Goal: Task Accomplishment & Management: Manage account settings

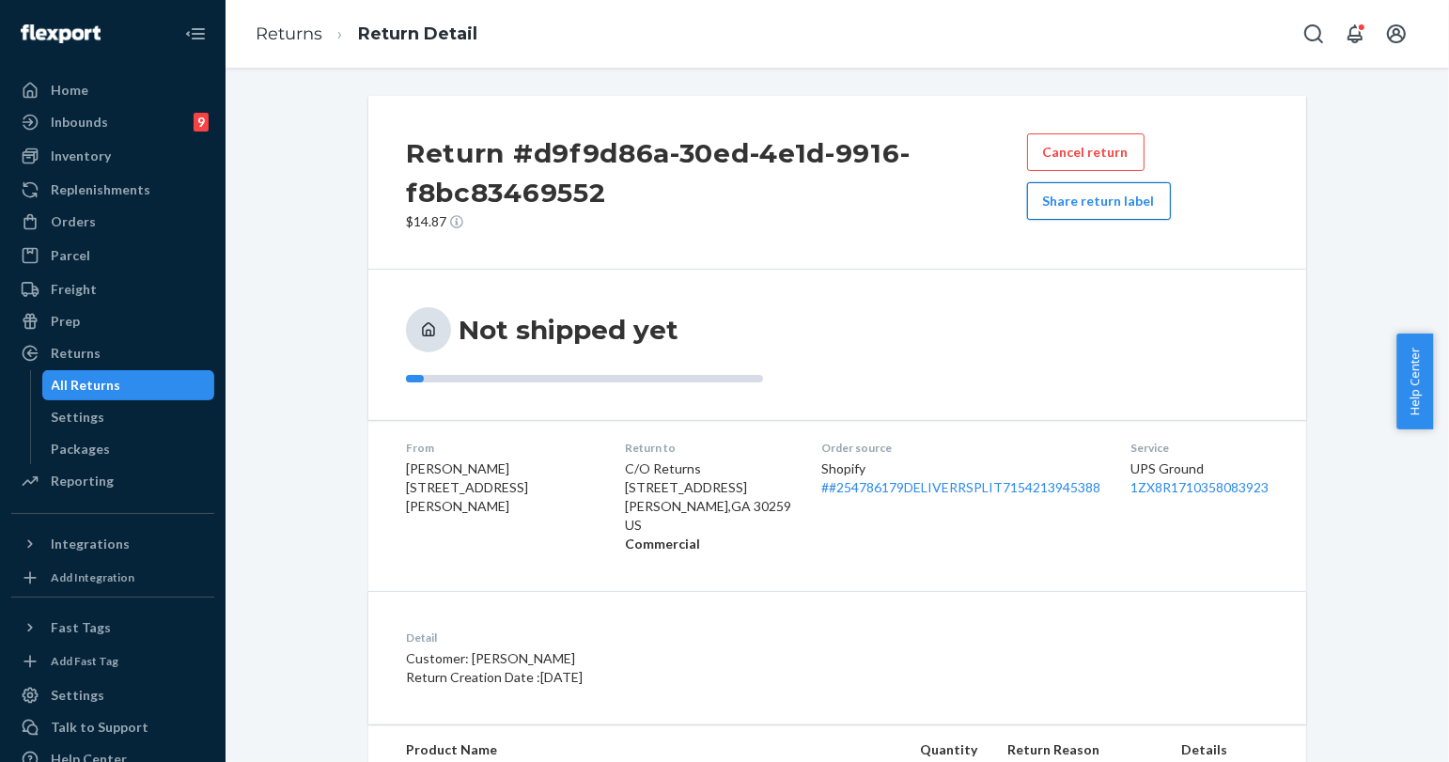
click at [1122, 190] on button "Share return label" at bounding box center [1099, 201] width 144 height 38
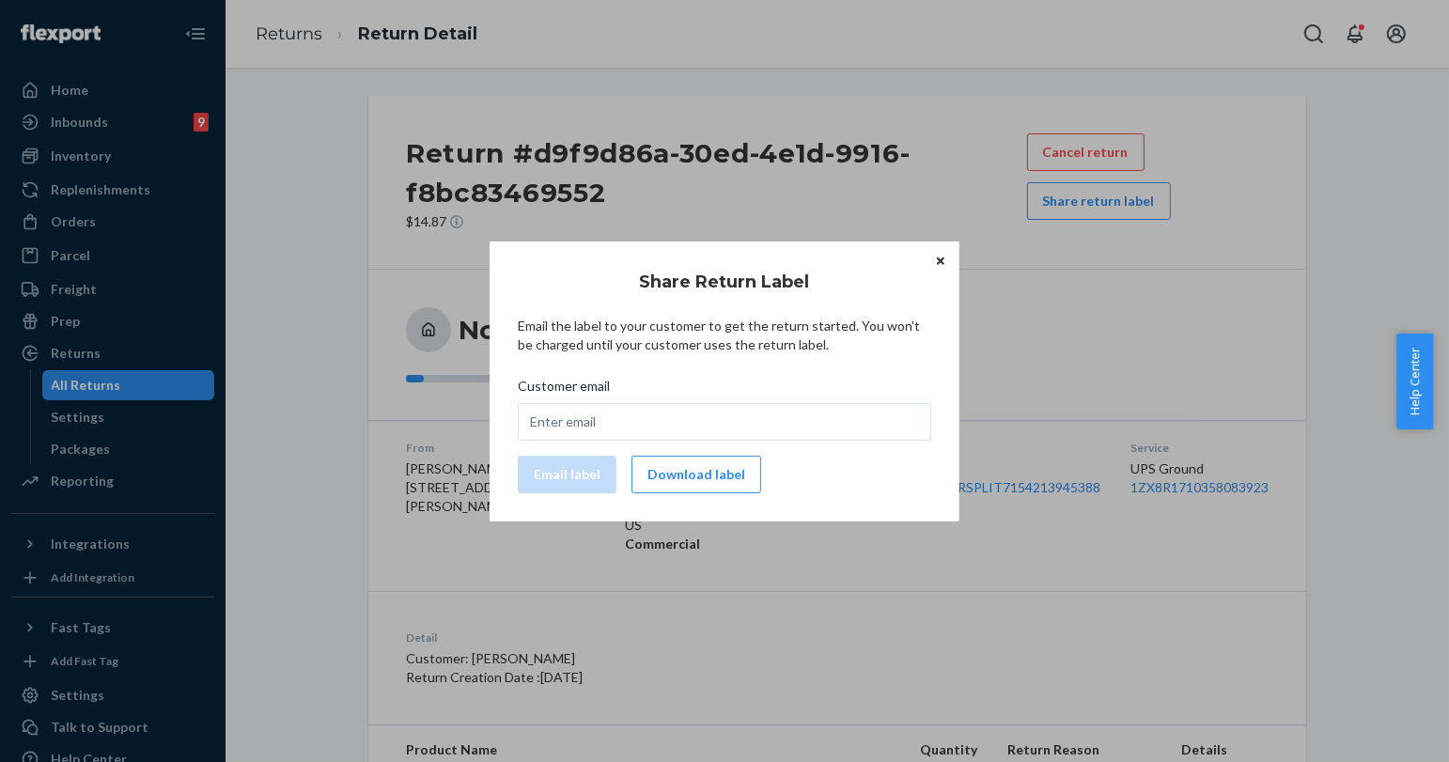
click at [942, 262] on icon "Close" at bounding box center [941, 261] width 8 height 8
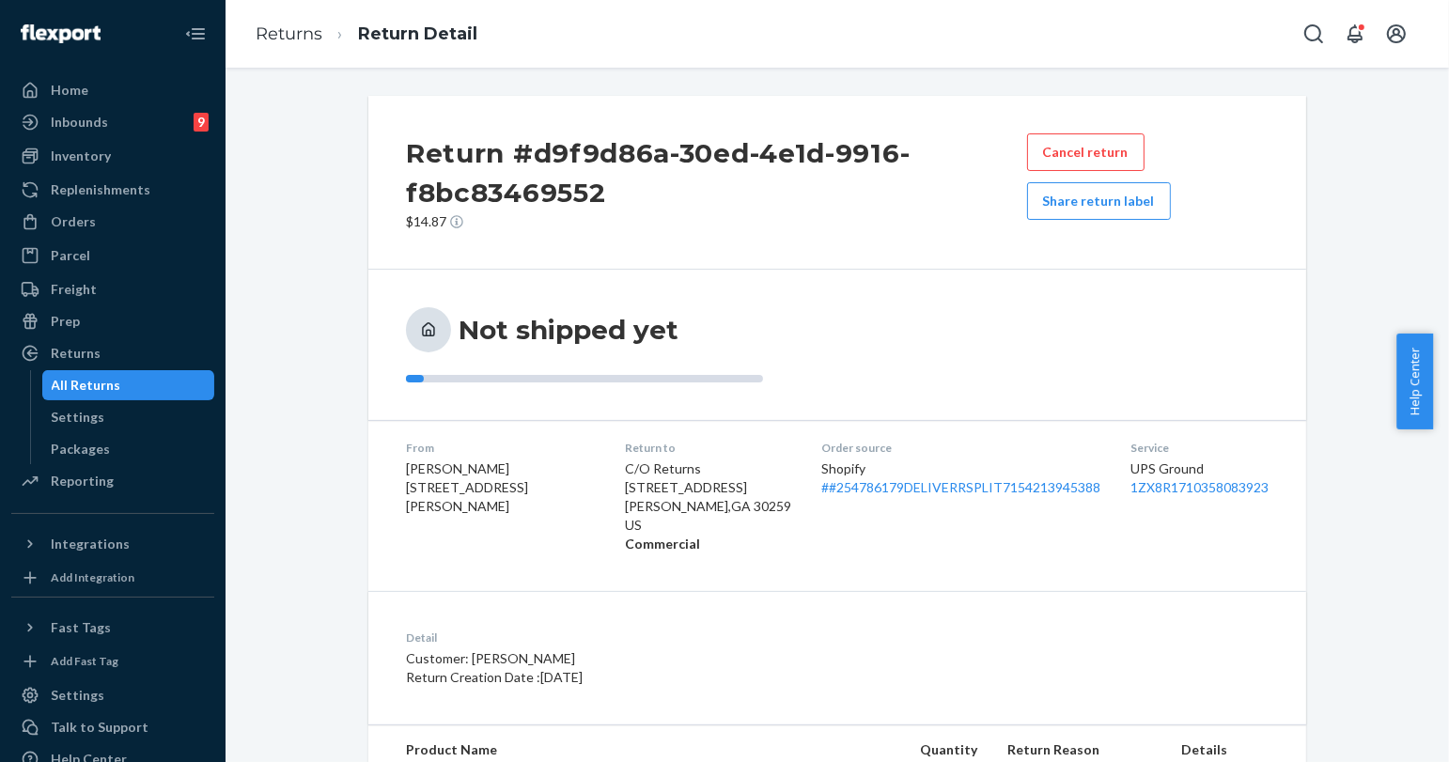
drag, startPoint x: 163, startPoint y: 397, endPoint x: 221, endPoint y: 365, distance: 65.6
click at [163, 397] on div "All Returns" at bounding box center [128, 385] width 169 height 26
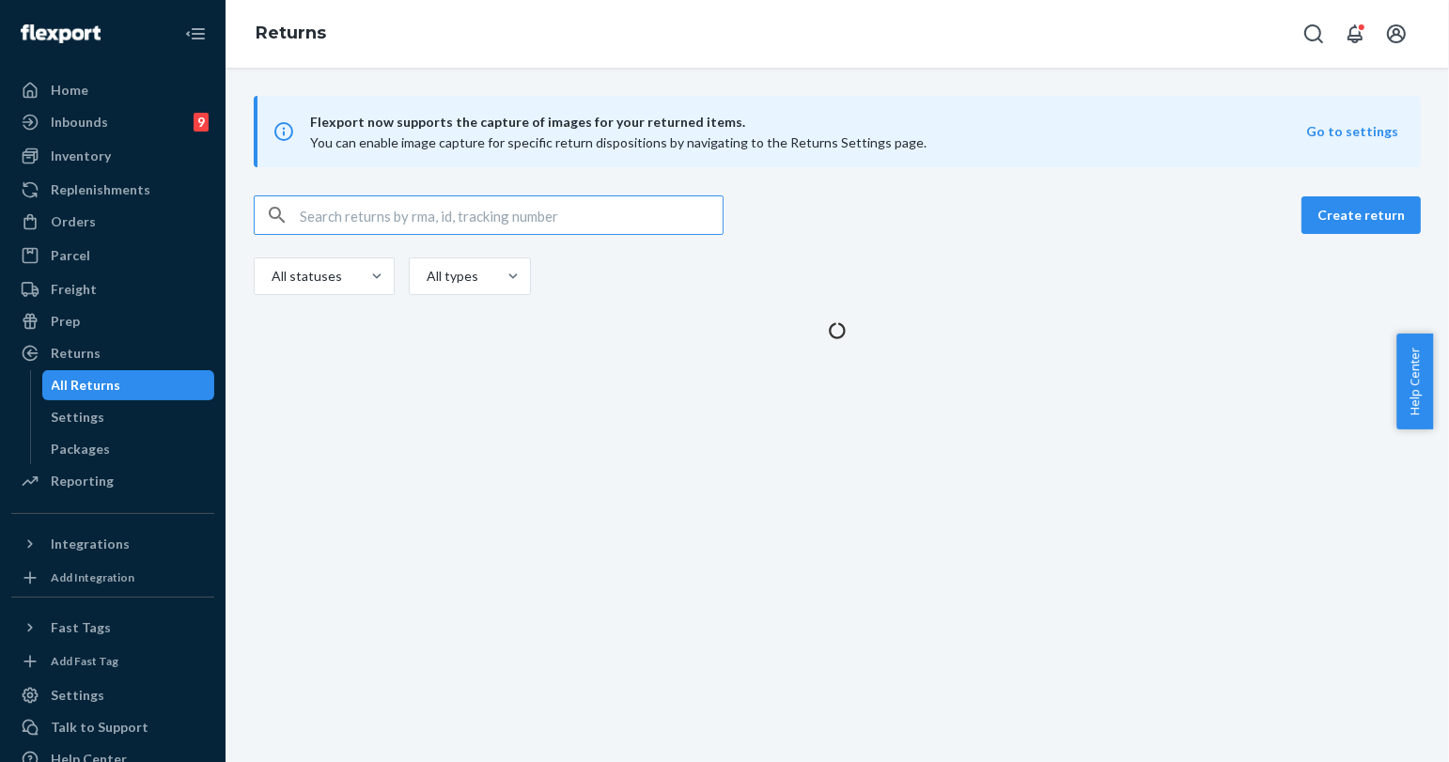
click at [378, 210] on input "text" at bounding box center [511, 215] width 423 height 38
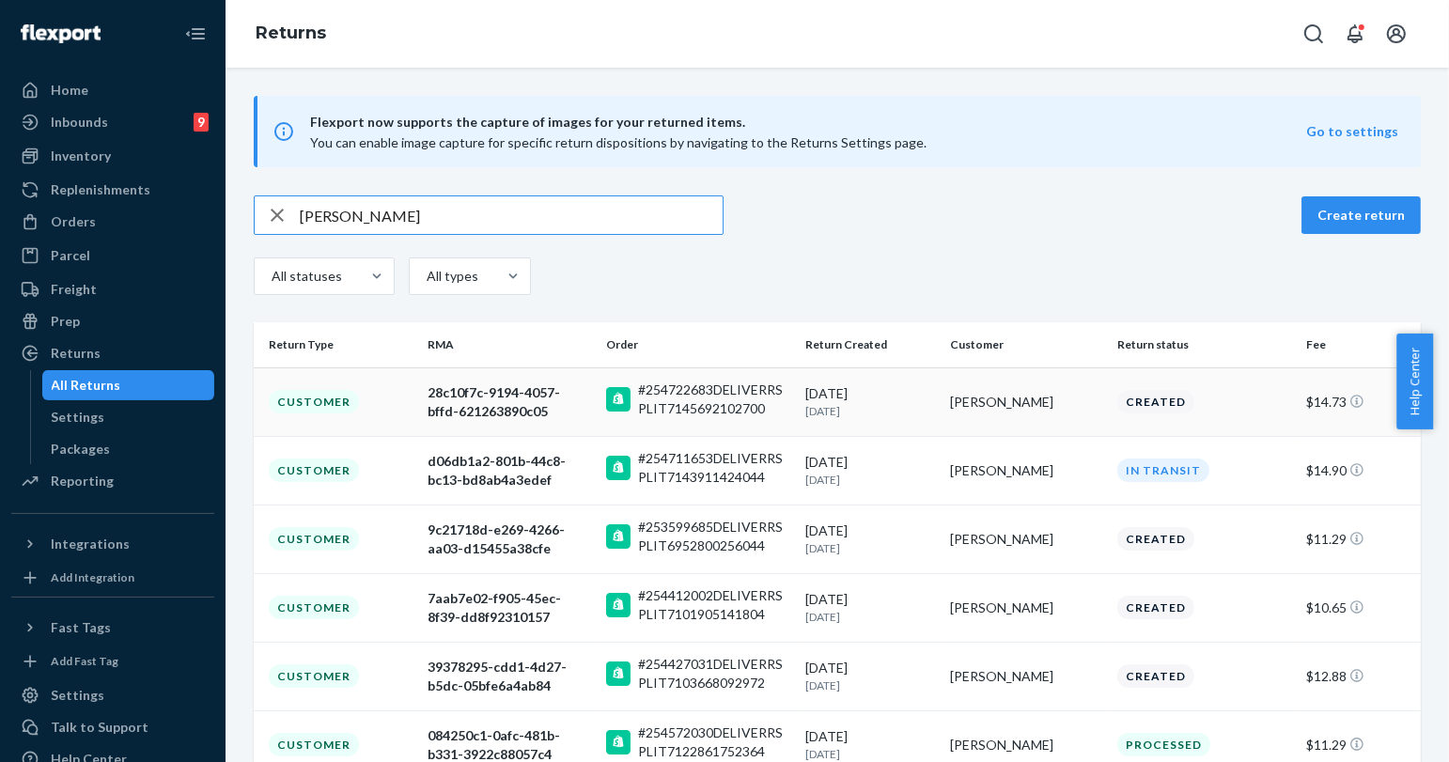
type input "Stephanie Satterfield"
click at [1075, 406] on div "Stephanie Satterfield" at bounding box center [1025, 402] width 151 height 19
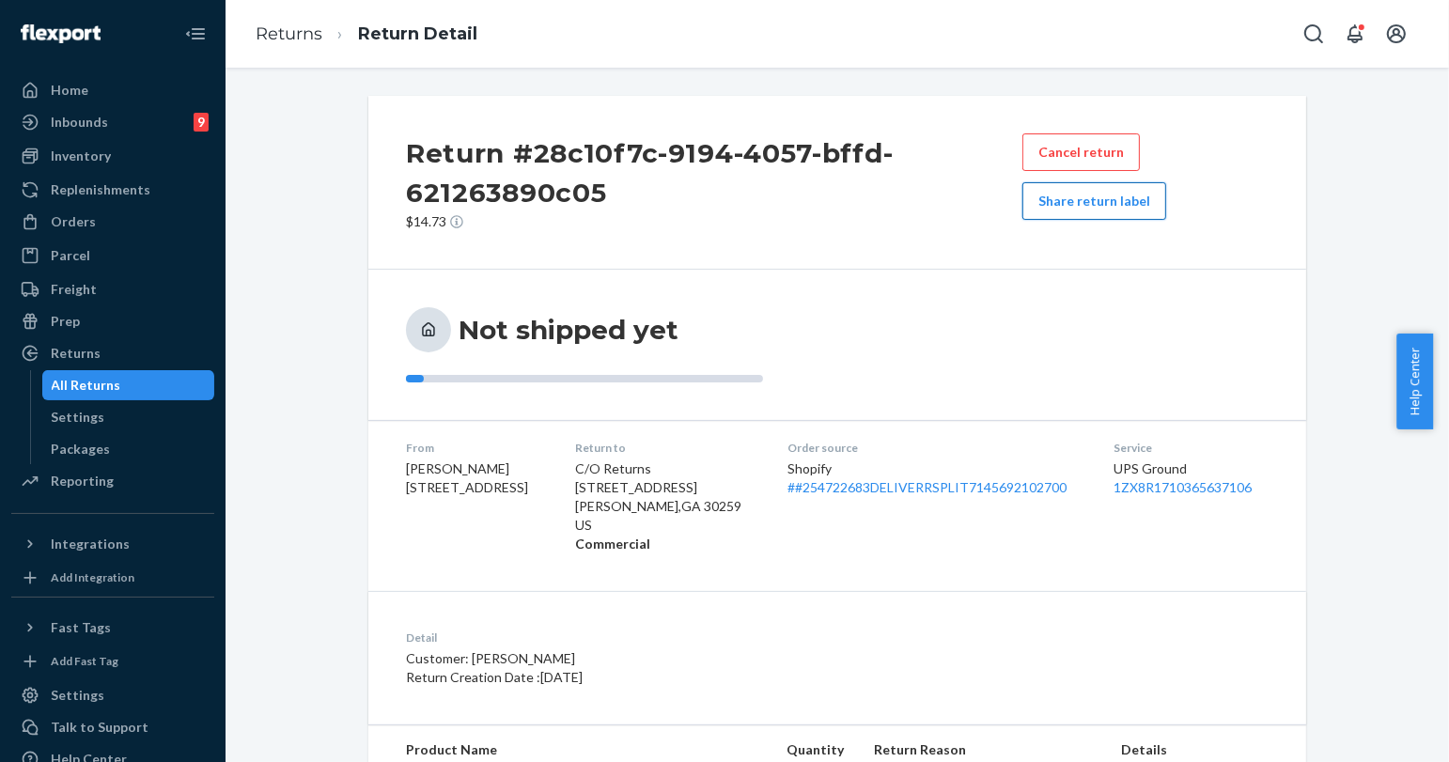
click at [1091, 188] on button "Share return label" at bounding box center [1094, 201] width 144 height 38
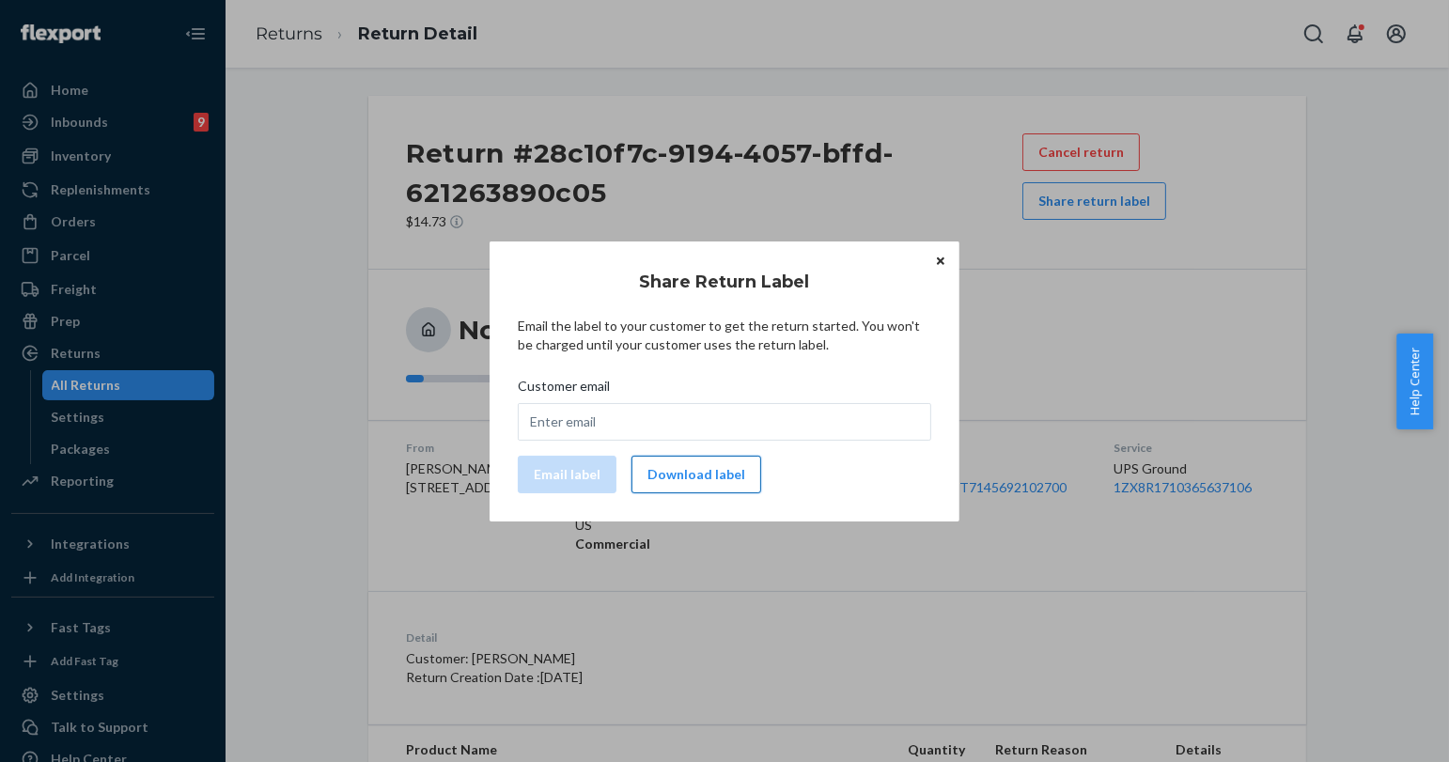
click at [662, 470] on button "Download label" at bounding box center [696, 475] width 130 height 38
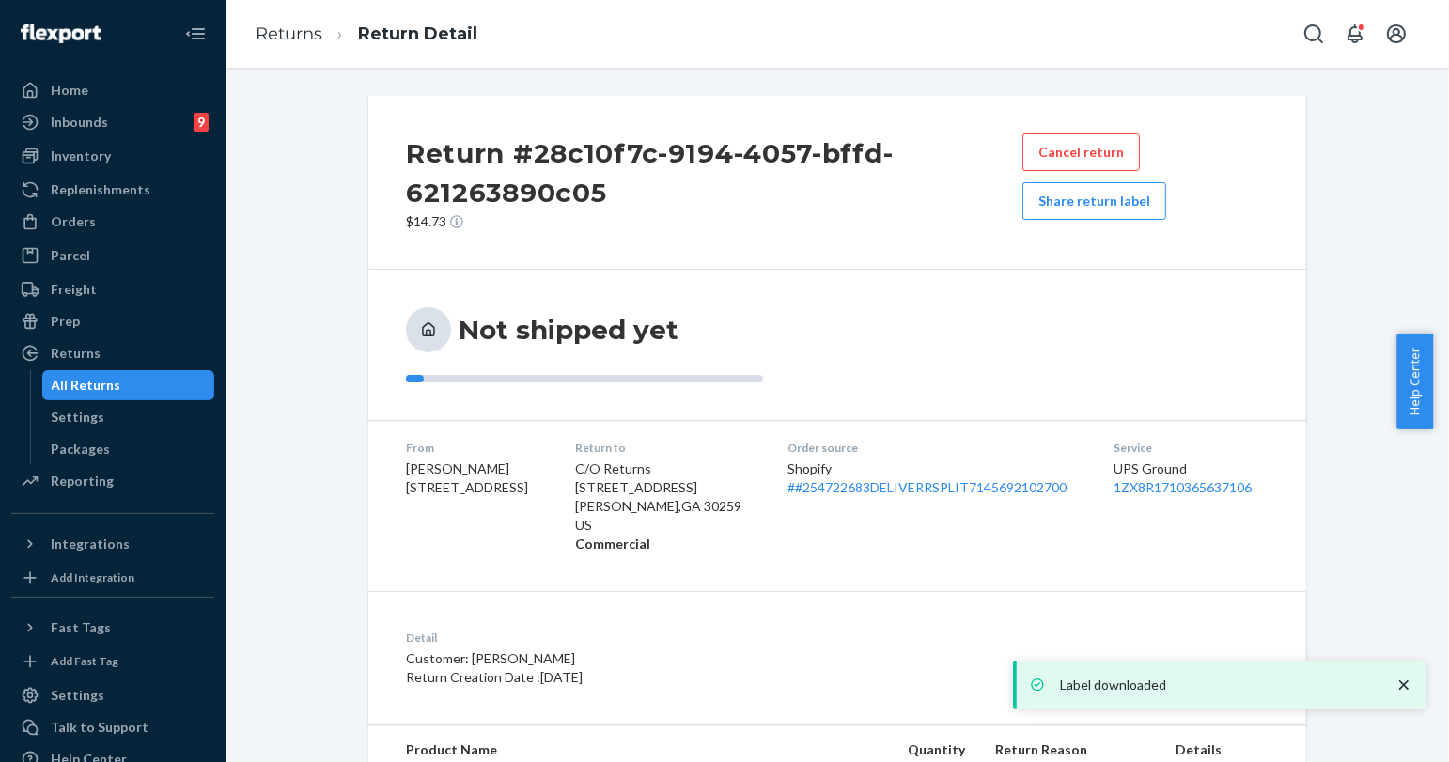
click at [1063, 677] on p "Label downloaded" at bounding box center [1218, 684] width 316 height 19
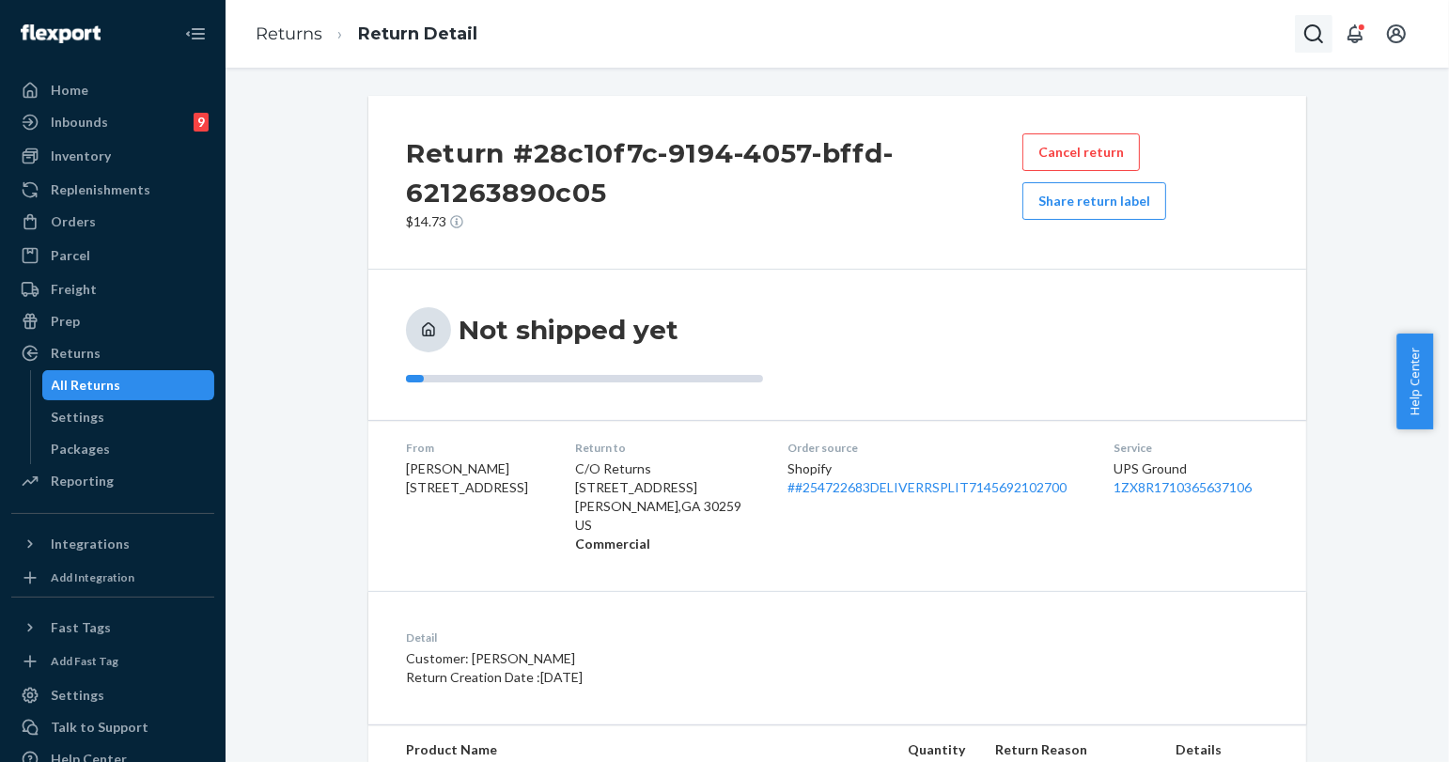
click at [1323, 33] on icon "Open Search Box" at bounding box center [1313, 34] width 23 height 23
click at [1203, 37] on input "Search Input" at bounding box center [1174, 33] width 231 height 19
type input "254699066"
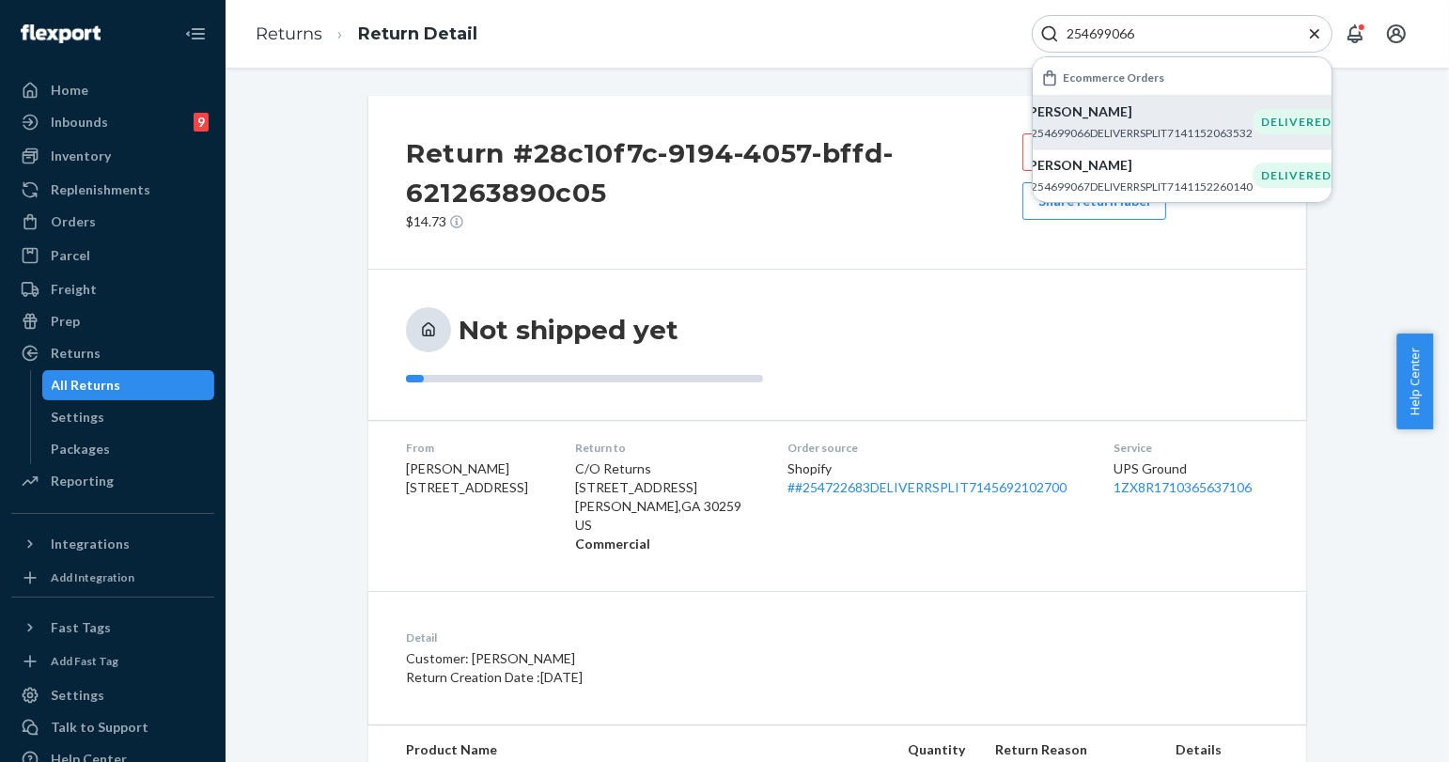
click at [1169, 121] on div "[PERSON_NAME] #254699066DELIVERRSPLIT7141152063532" at bounding box center [1138, 121] width 228 height 39
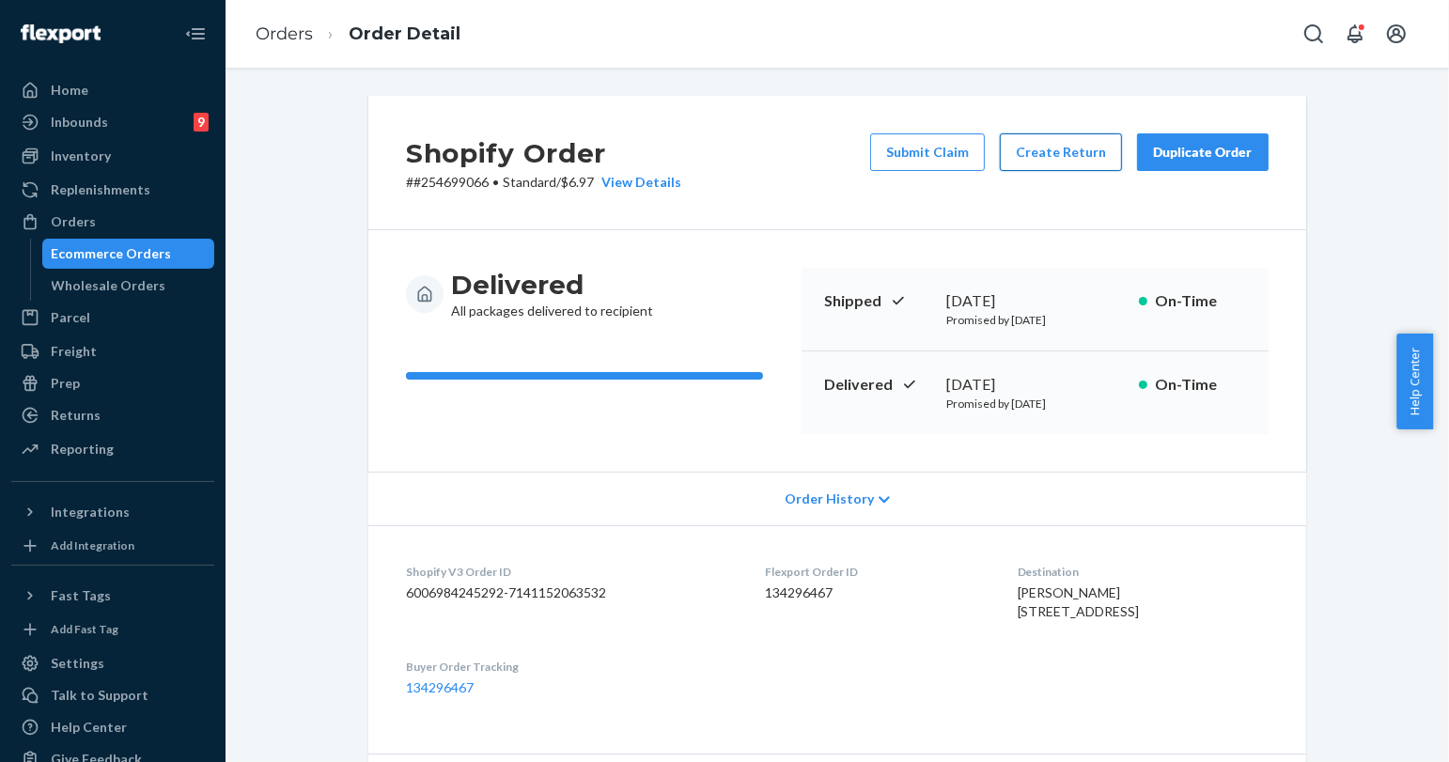
click at [1052, 149] on button "Create Return" at bounding box center [1061, 152] width 122 height 38
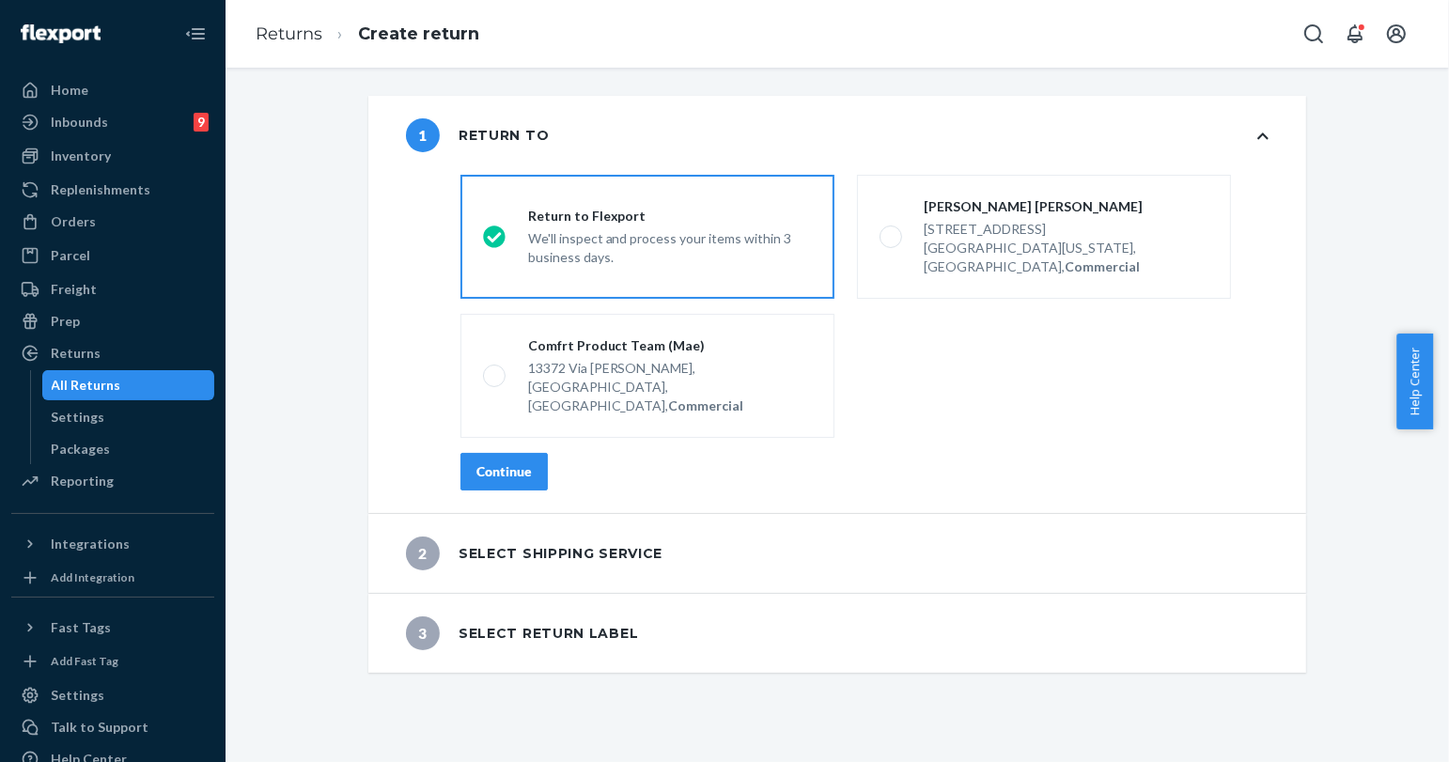
click at [503, 453] on button "Continue" at bounding box center [503, 472] width 87 height 38
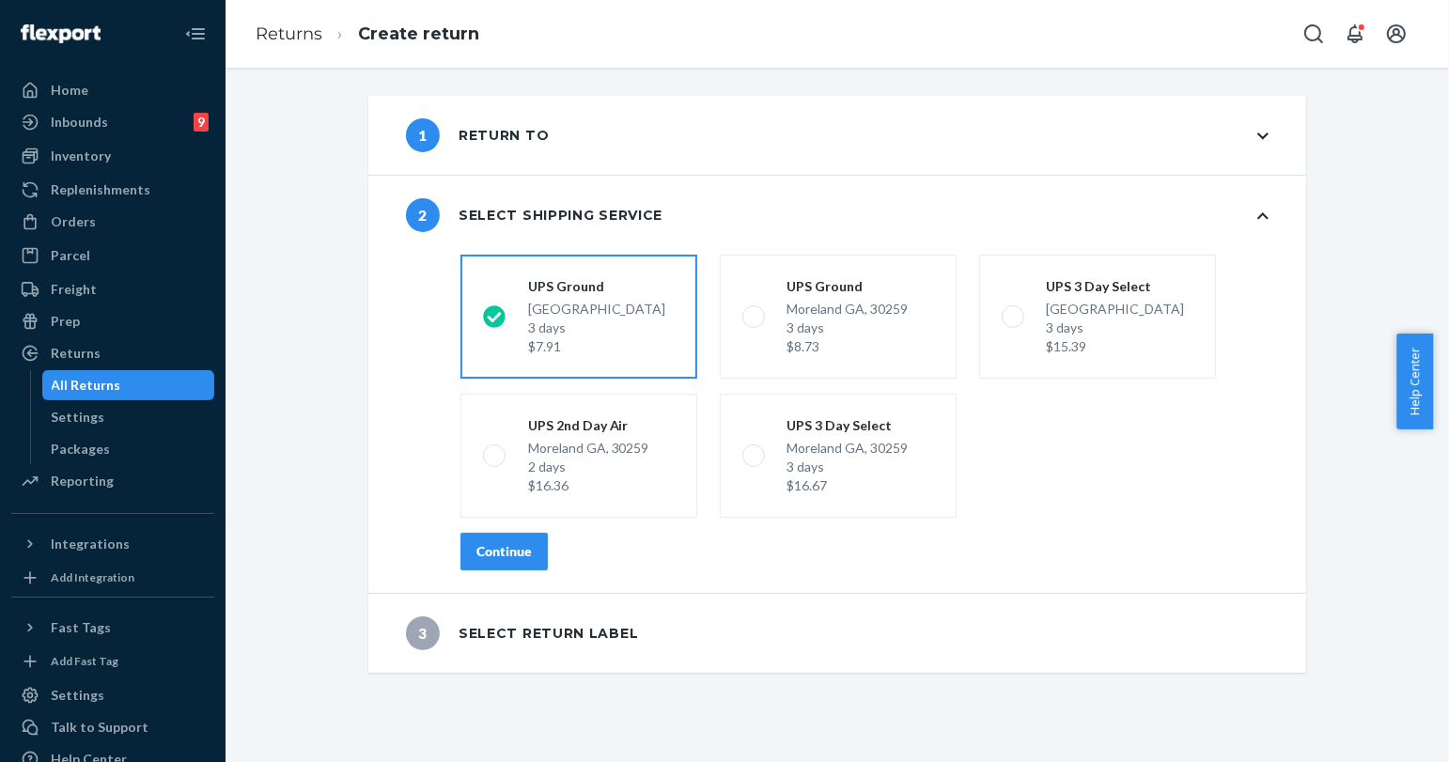
click at [517, 546] on div "Continue" at bounding box center [503, 551] width 55 height 19
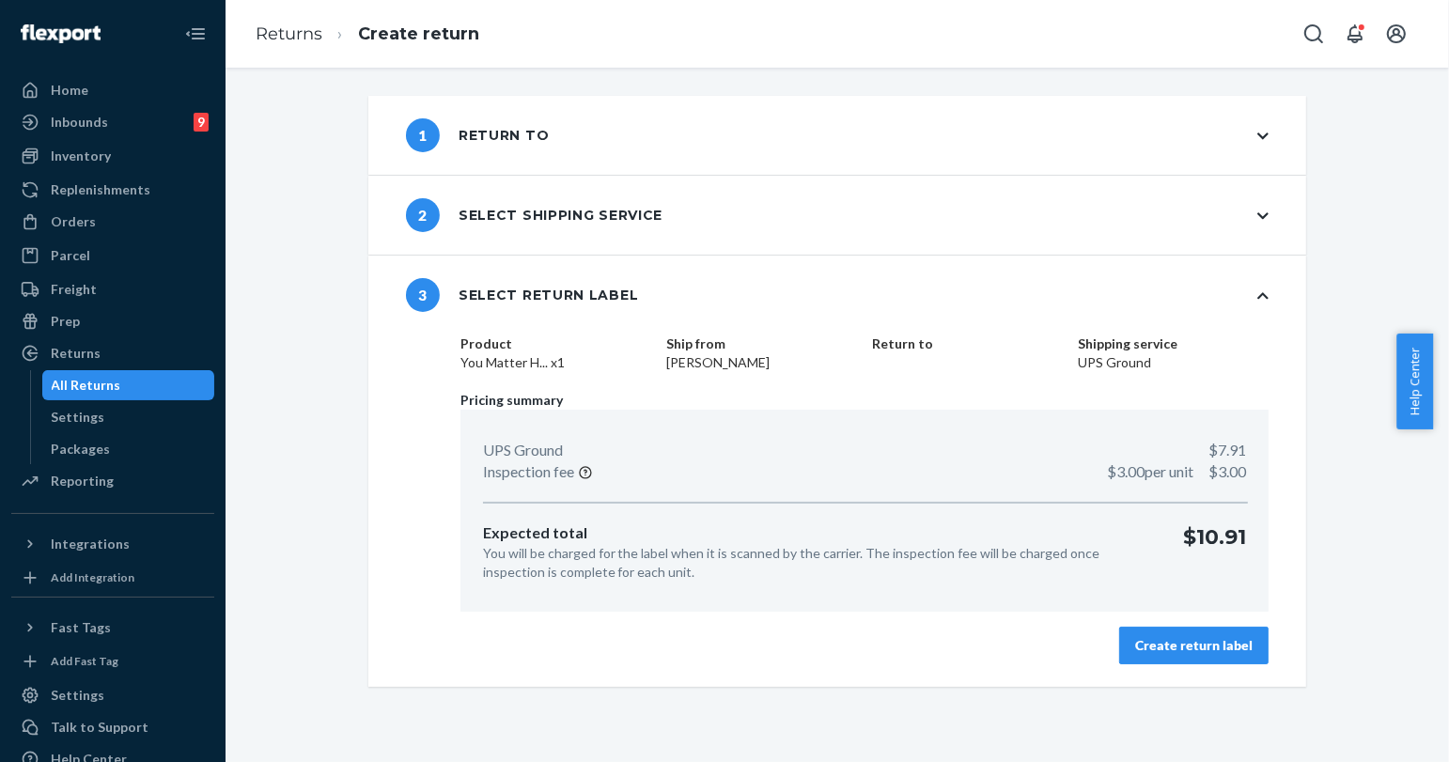
click at [1155, 627] on button "Create return label" at bounding box center [1193, 646] width 149 height 38
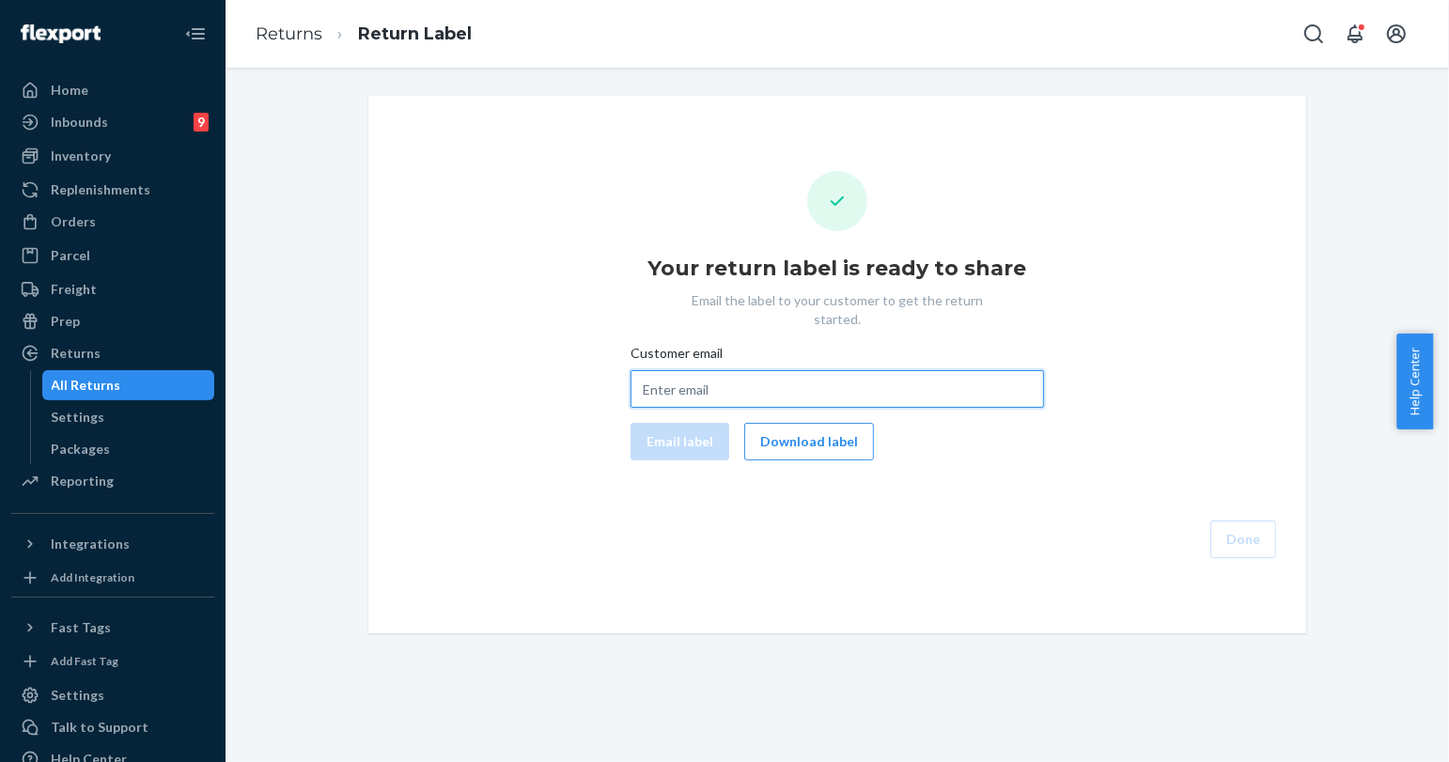
click at [775, 370] on input "Customer email" at bounding box center [836, 389] width 413 height 38
paste input "[EMAIL_ADDRESS][DOMAIN_NAME]"
type input "[EMAIL_ADDRESS][DOMAIN_NAME]"
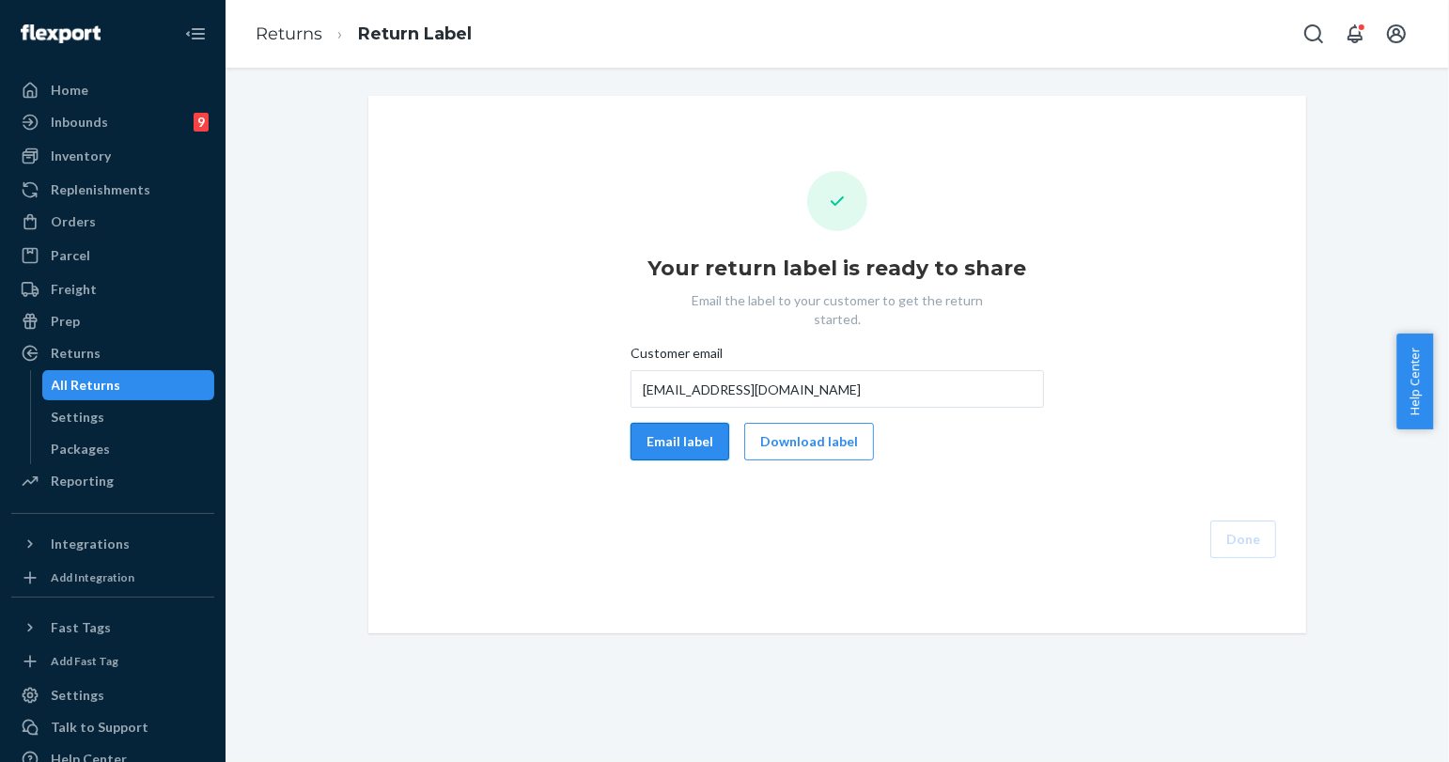
click at [680, 426] on button "Email label" at bounding box center [679, 442] width 99 height 38
click at [1308, 29] on icon "Open Search Box" at bounding box center [1313, 34] width 23 height 23
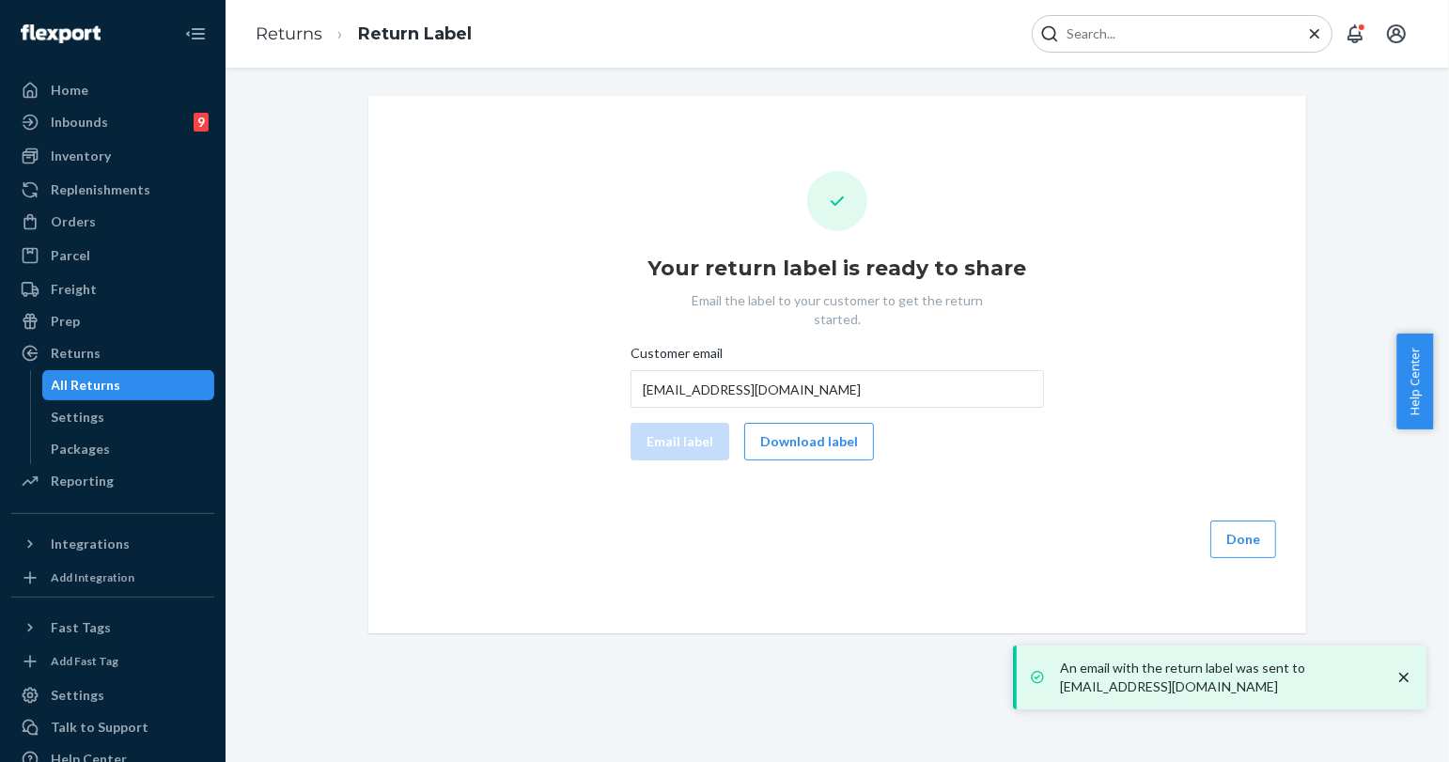
click at [1225, 39] on input "Search Input" at bounding box center [1174, 33] width 231 height 19
paste input "254819530"
type input "254819530"
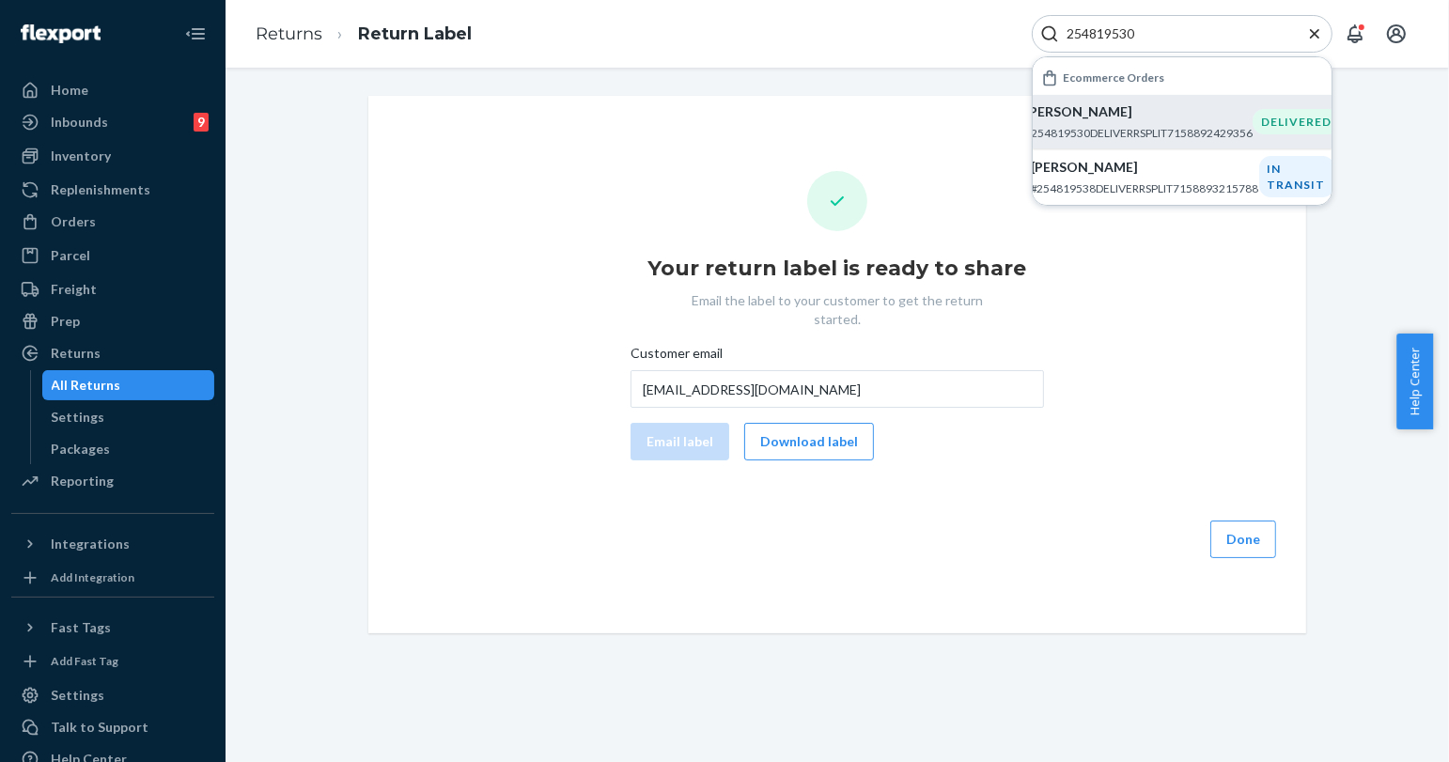
click at [1125, 126] on p "#254819530DELIVERRSPLIT7158892429356" at bounding box center [1138, 133] width 228 height 16
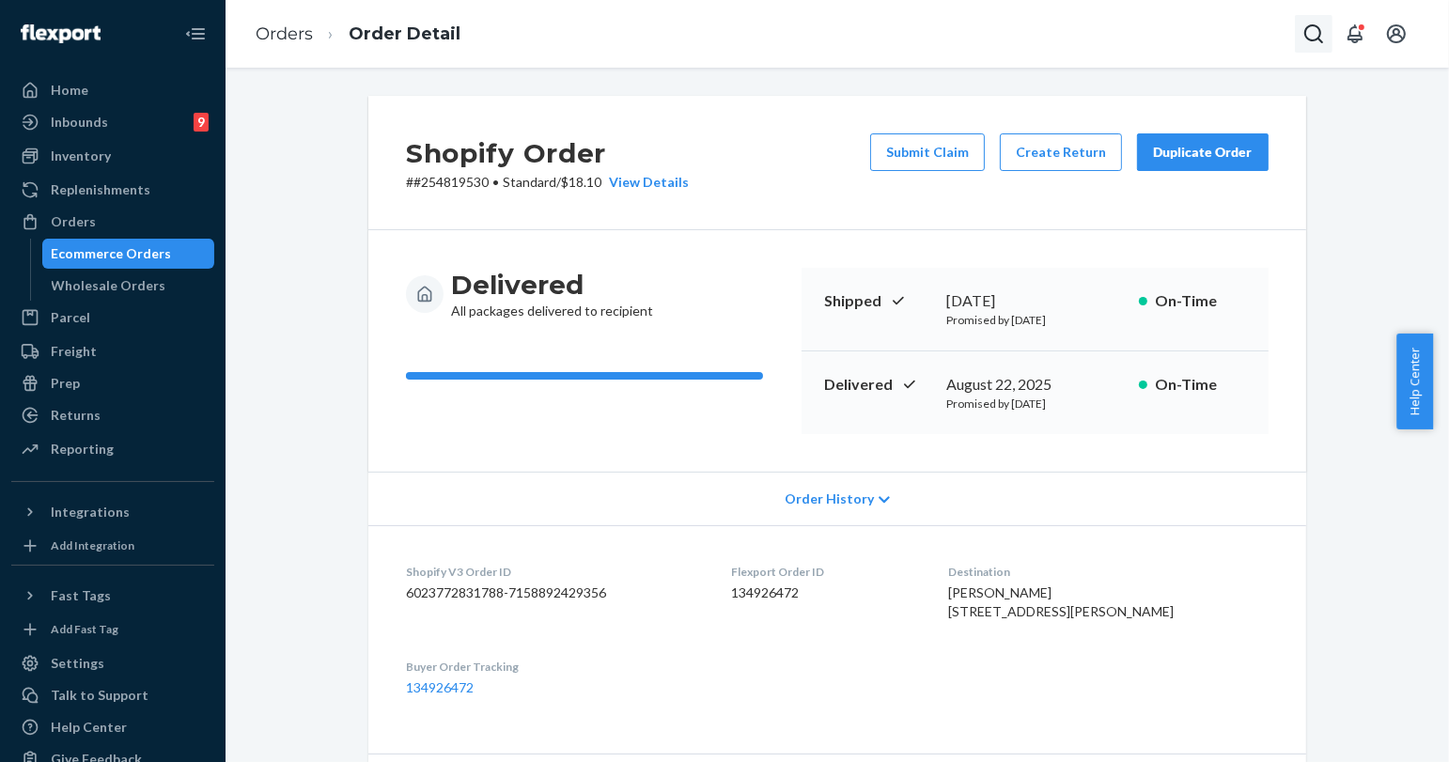
click at [1315, 33] on icon "Open Search Box" at bounding box center [1313, 34] width 23 height 23
click at [1177, 30] on input "Search Input" at bounding box center [1174, 33] width 231 height 19
type input "253392059"
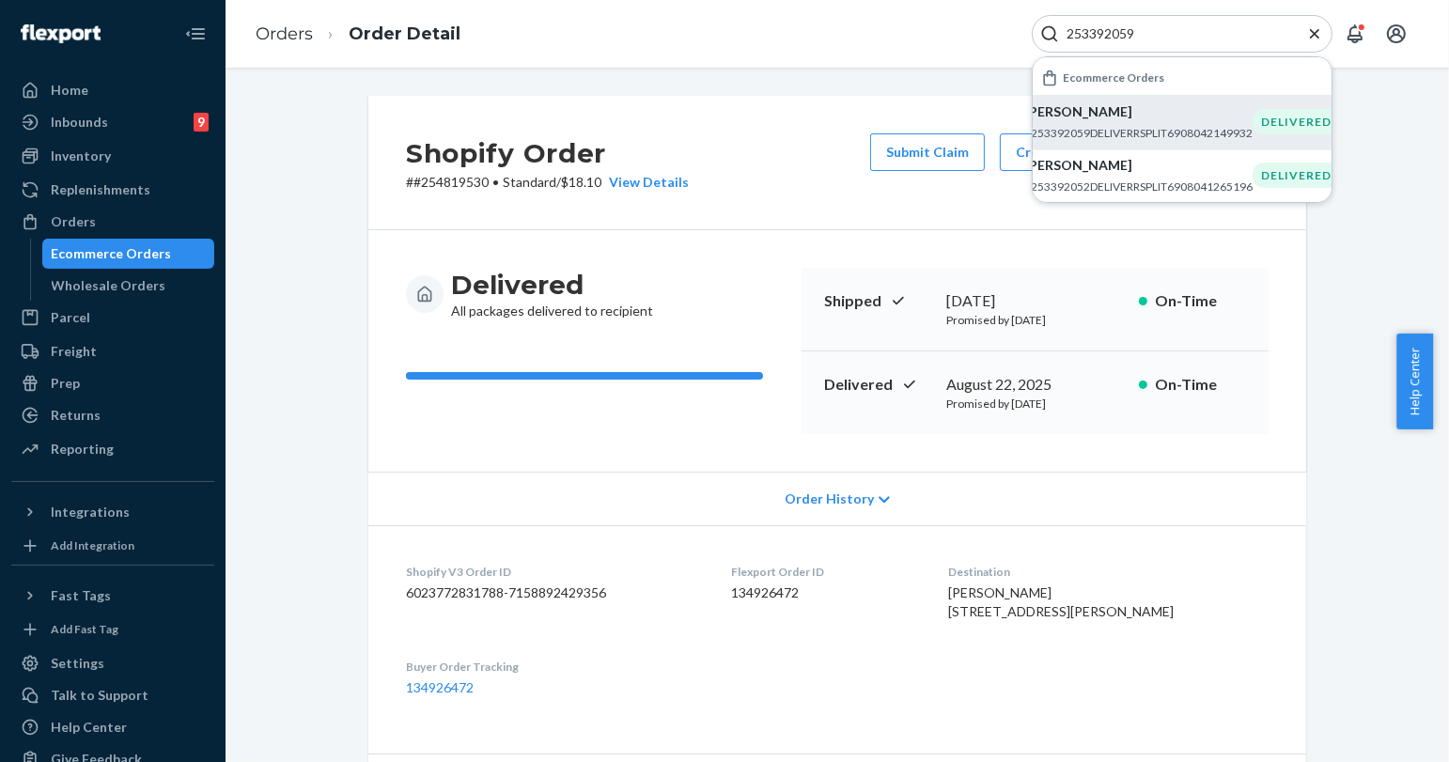
click at [1116, 105] on p "[PERSON_NAME]" at bounding box center [1138, 111] width 228 height 19
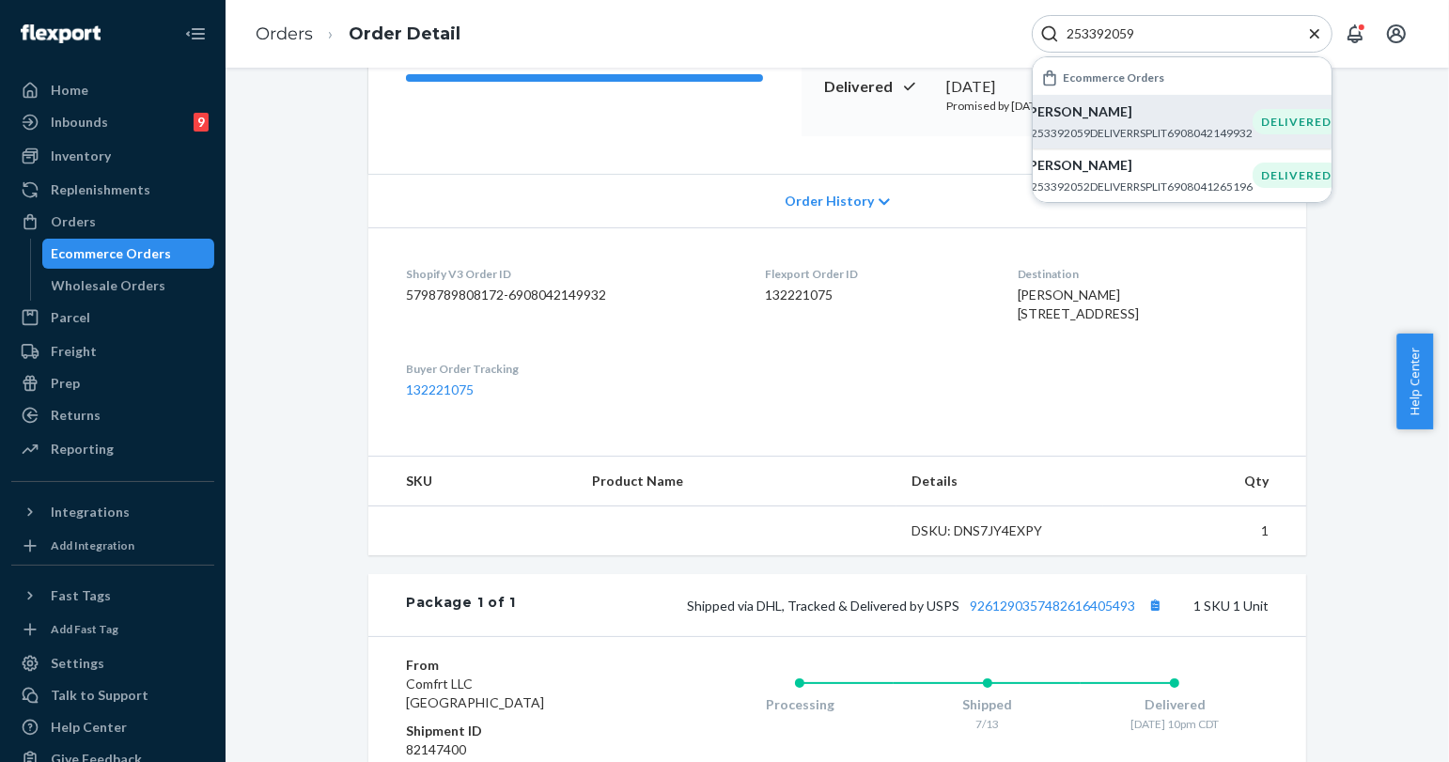
scroll to position [313, 0]
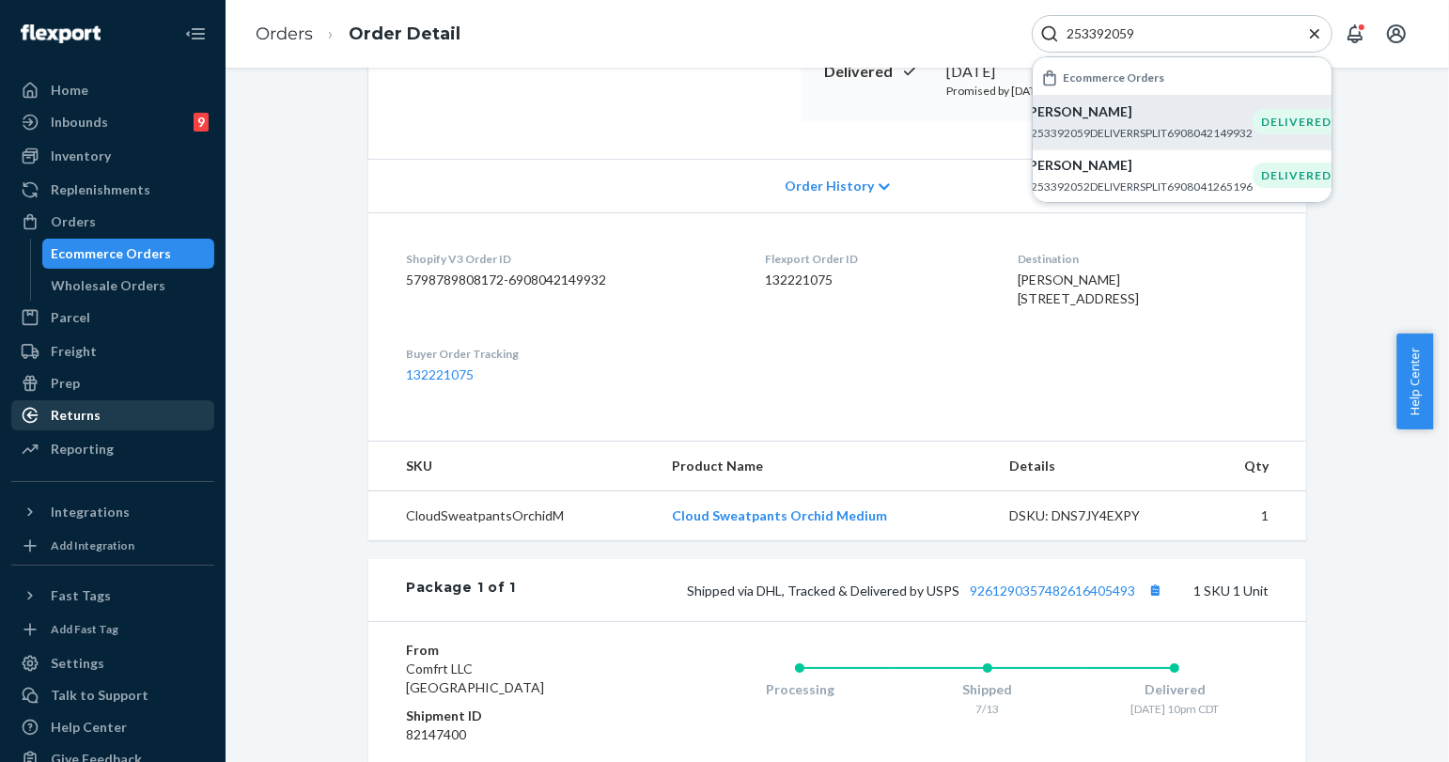
click at [76, 404] on div "Returns" at bounding box center [112, 415] width 199 height 26
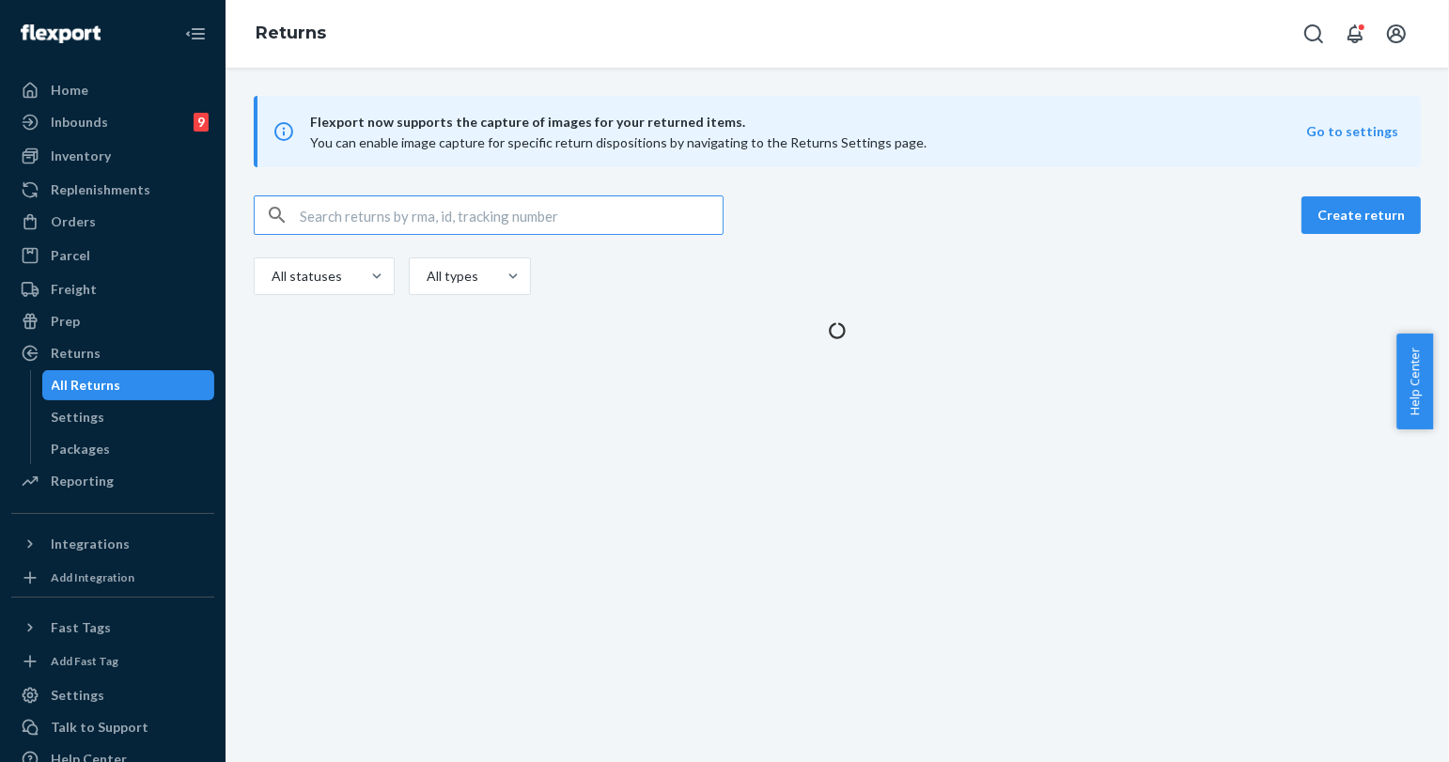
click at [334, 208] on input "text" at bounding box center [511, 215] width 423 height 38
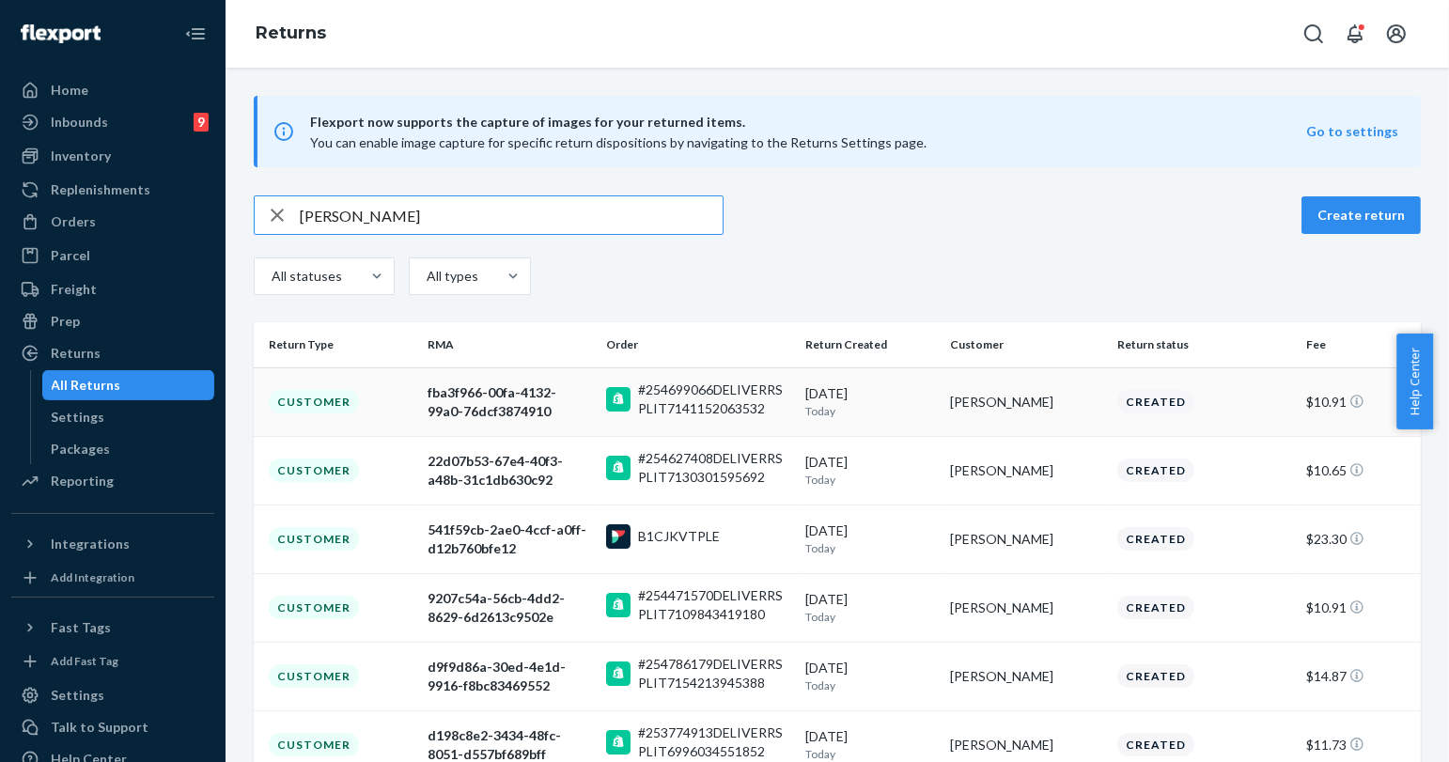
type input "[PERSON_NAME]"
click at [917, 391] on div "[DATE] [DATE]" at bounding box center [871, 401] width 130 height 35
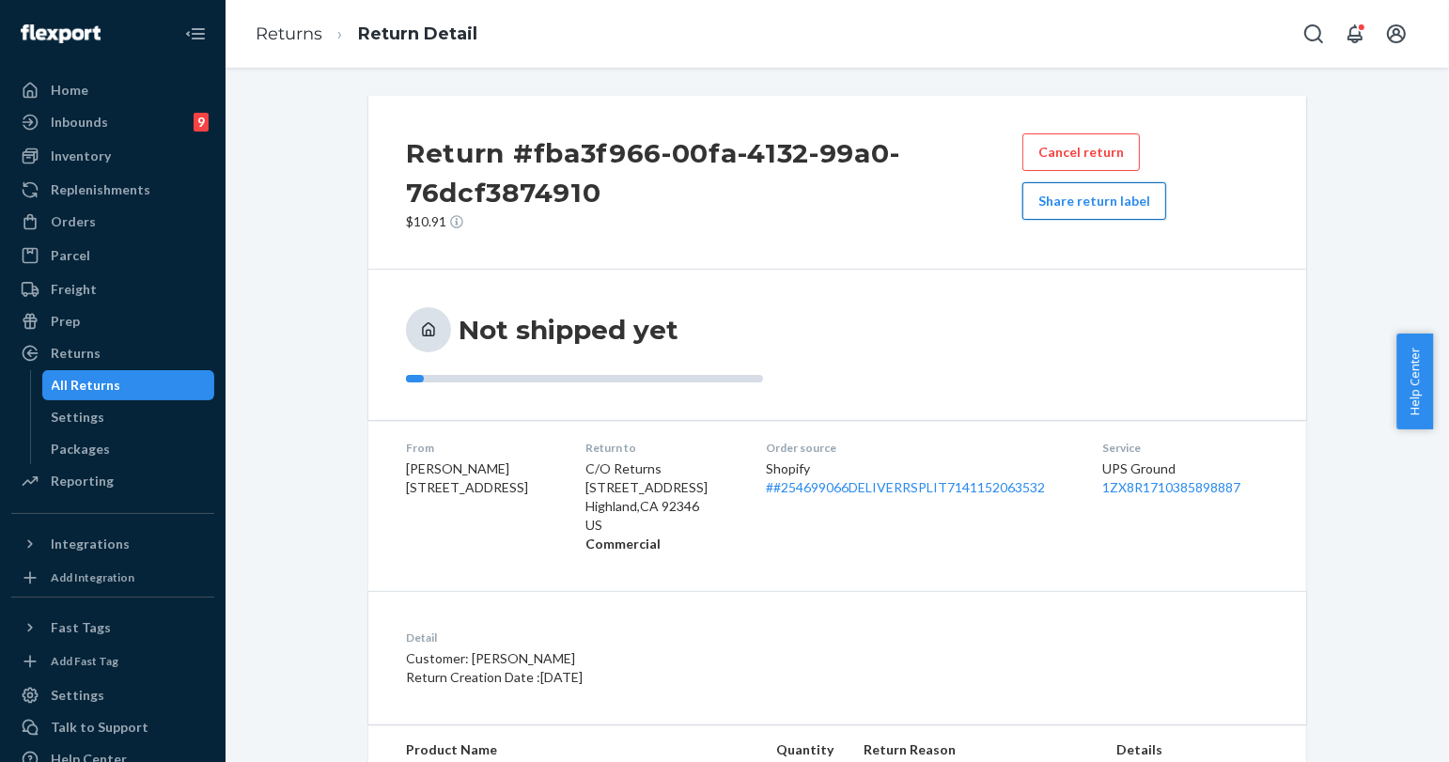
click at [1122, 211] on button "Share return label" at bounding box center [1094, 201] width 144 height 38
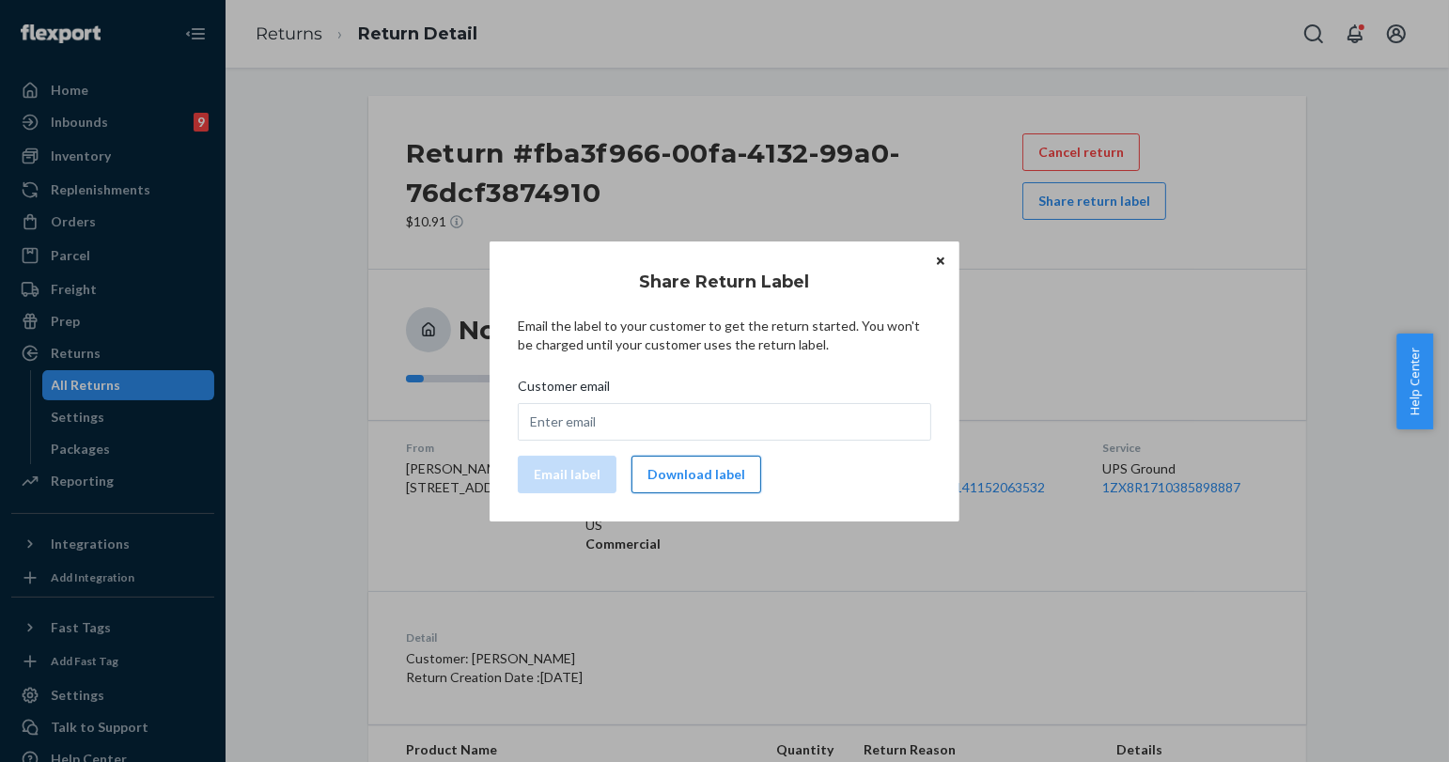
click at [703, 468] on button "Download label" at bounding box center [696, 475] width 130 height 38
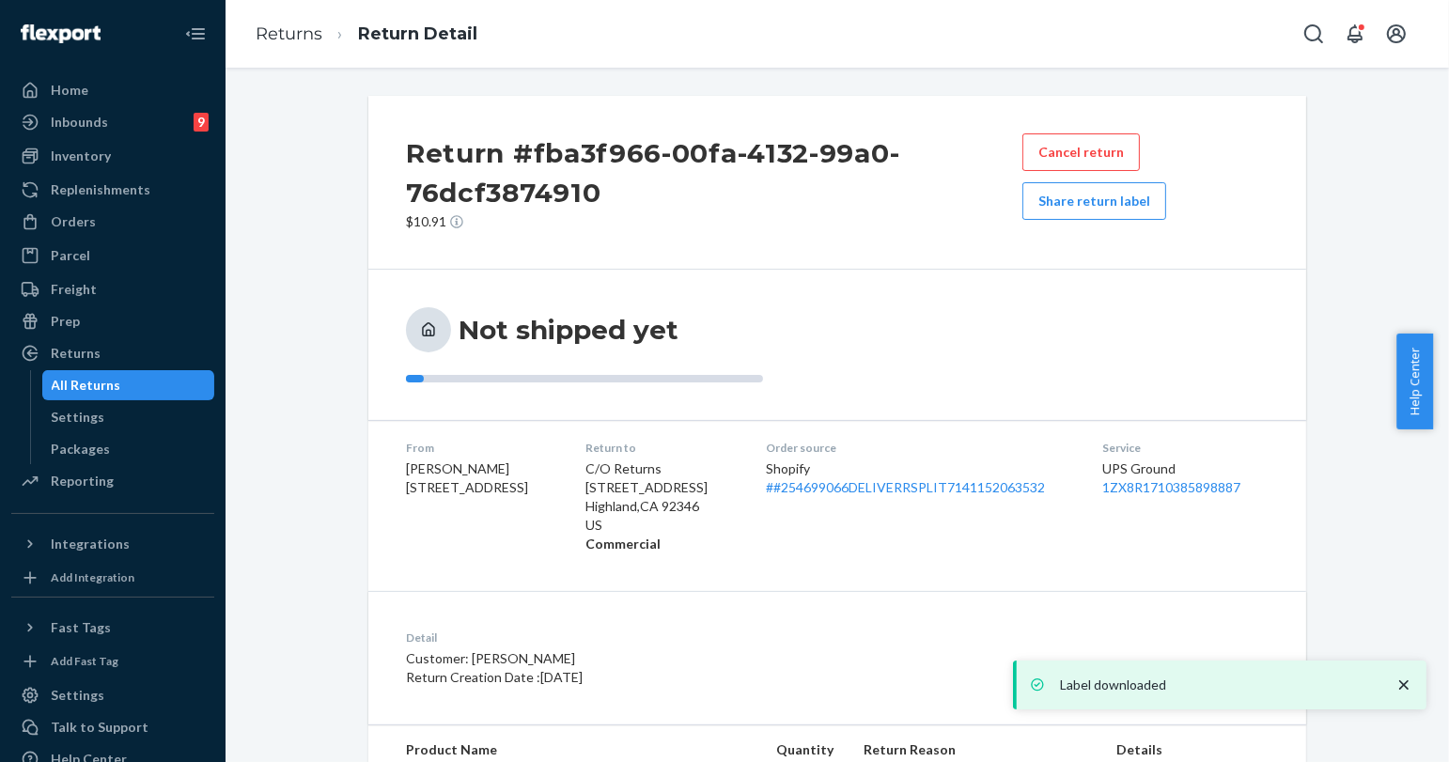
click at [1198, 686] on p "Label downloaded" at bounding box center [1218, 684] width 316 height 19
